Goal: Navigation & Orientation: Find specific page/section

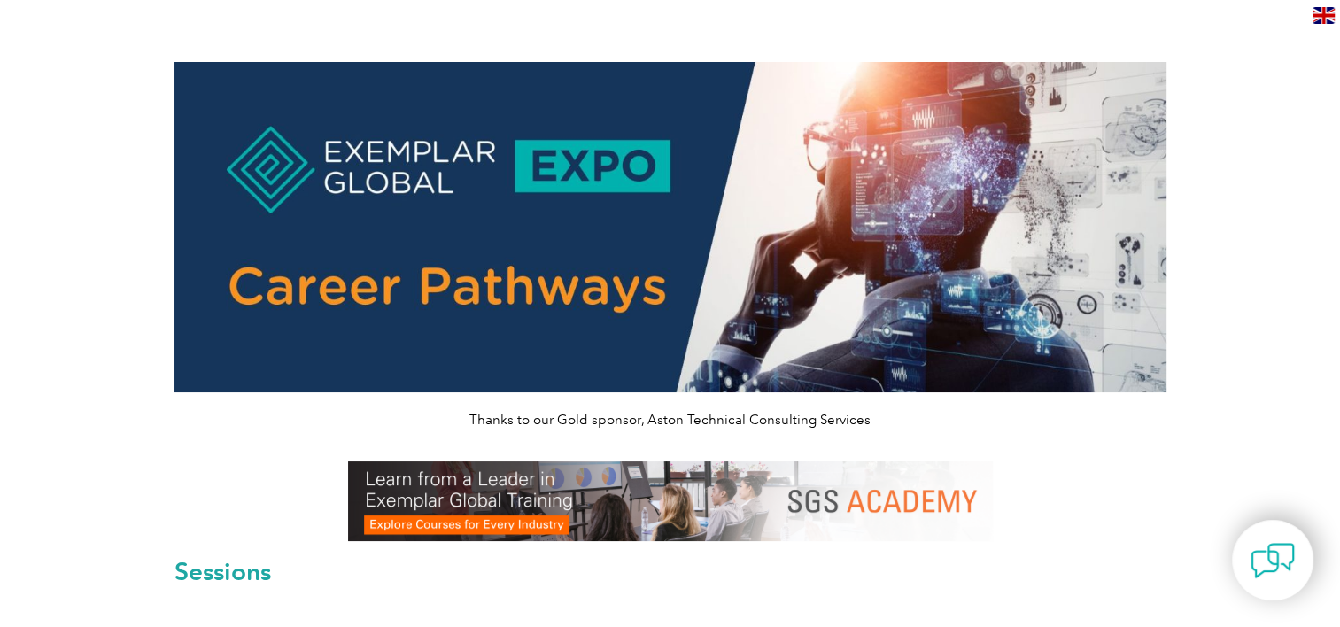
click at [397, 184] on img at bounding box center [670, 227] width 992 height 330
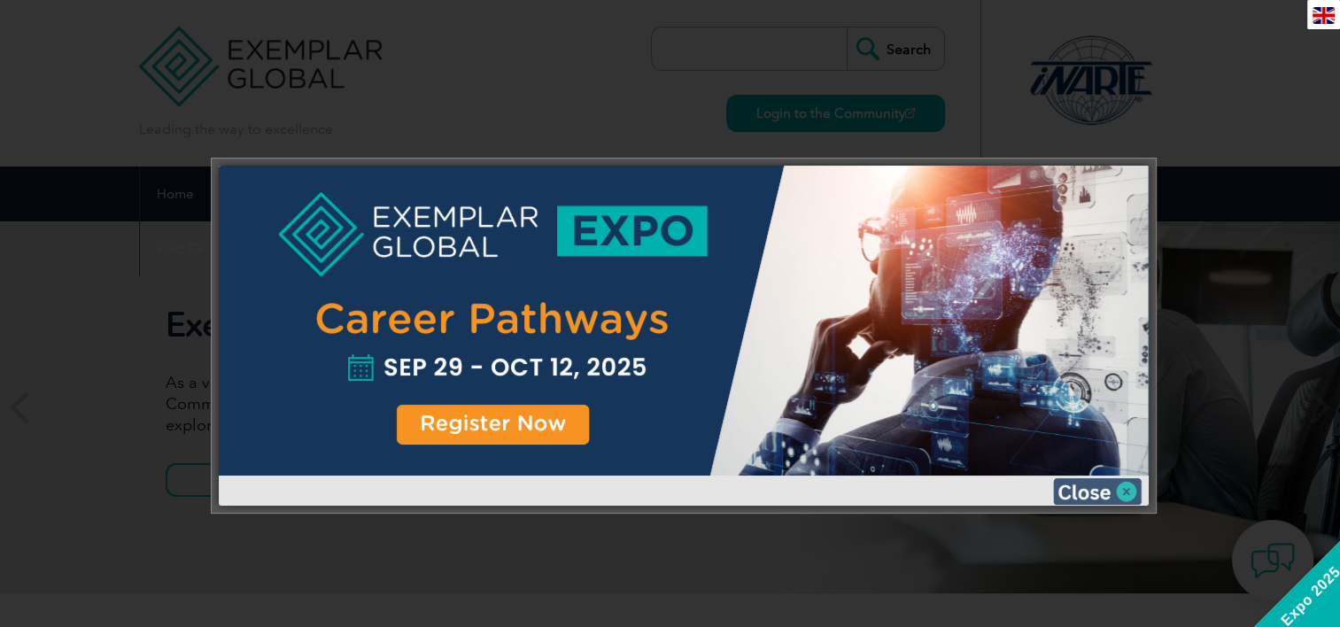
click at [1085, 490] on img at bounding box center [1097, 491] width 89 height 27
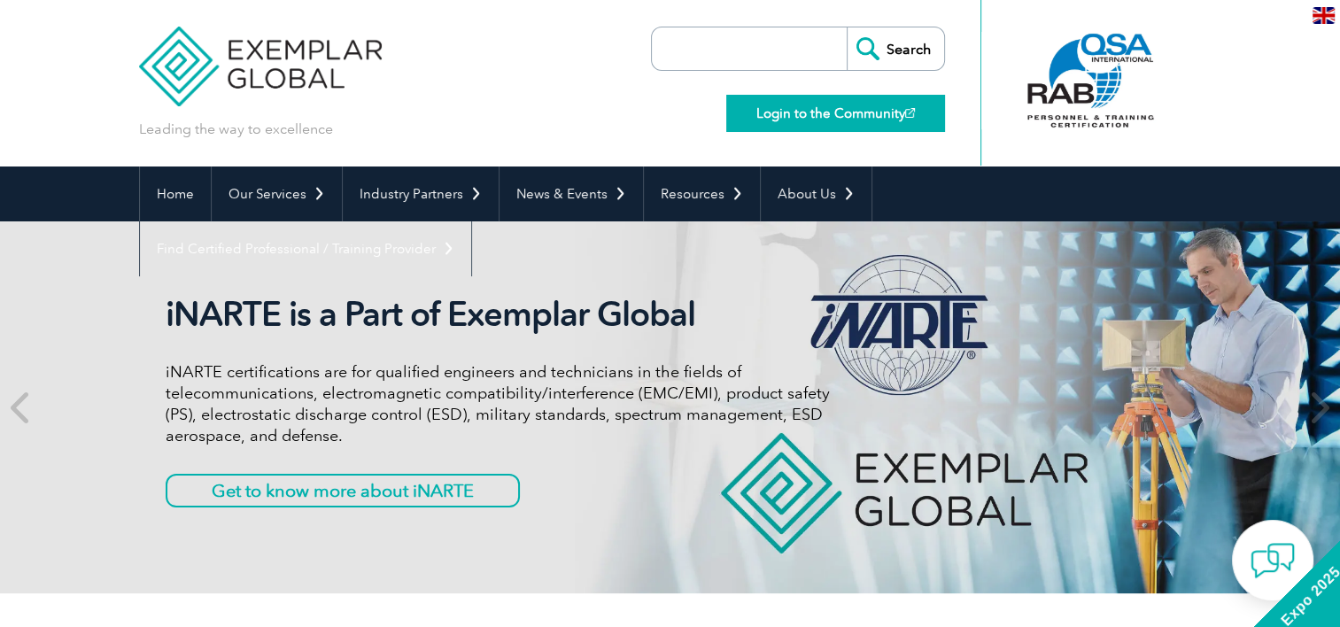
click at [801, 112] on link "Login to the Community" at bounding box center [835, 113] width 219 height 37
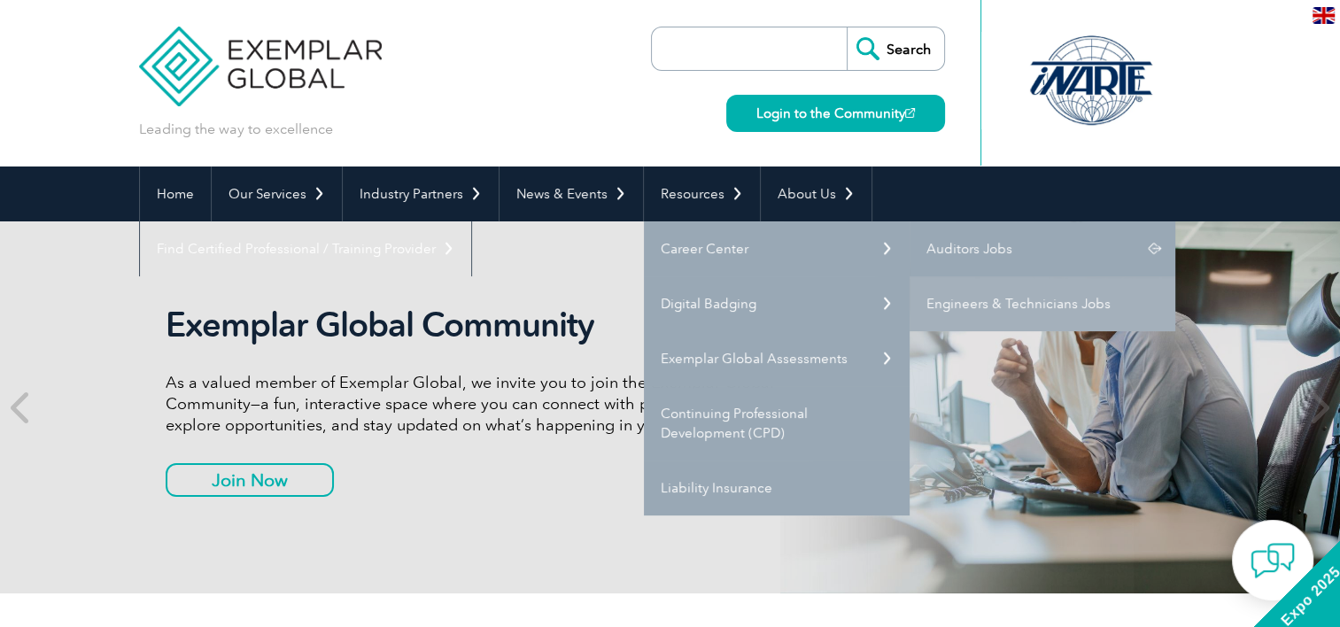
click at [964, 247] on link "Auditors Jobs" at bounding box center [1043, 248] width 266 height 55
